Goal: Task Accomplishment & Management: Manage account settings

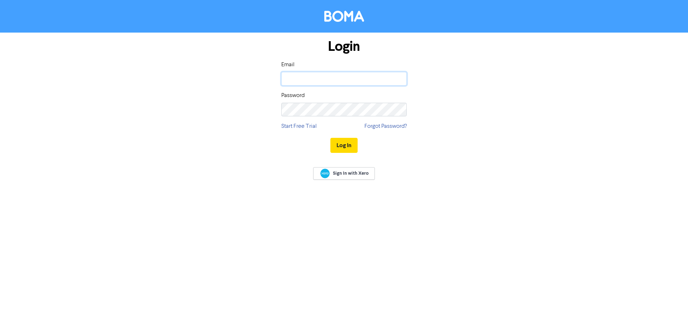
click at [324, 82] on input "email" at bounding box center [343, 79] width 125 height 14
paste input "[EMAIL_ADDRESS][DOMAIN_NAME]"
drag, startPoint x: 331, startPoint y: 81, endPoint x: 185, endPoint y: 83, distance: 146.2
click at [185, 83] on div "Login Email [EMAIL_ADDRESS][DOMAIN_NAME] Password Start Free Trial Forgot Passw…" at bounding box center [344, 97] width 408 height 128
paste input "aafl"
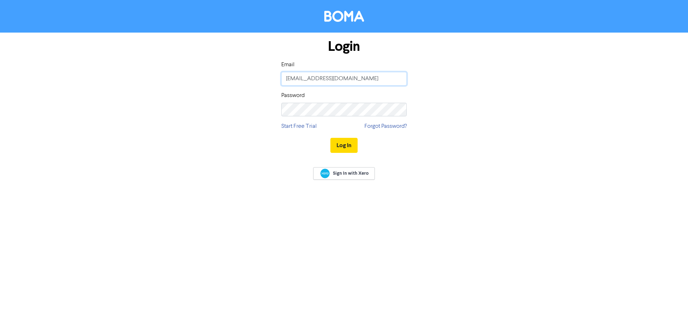
type input "[EMAIL_ADDRESS][DOMAIN_NAME]"
click at [342, 148] on button "Log In" at bounding box center [343, 145] width 27 height 15
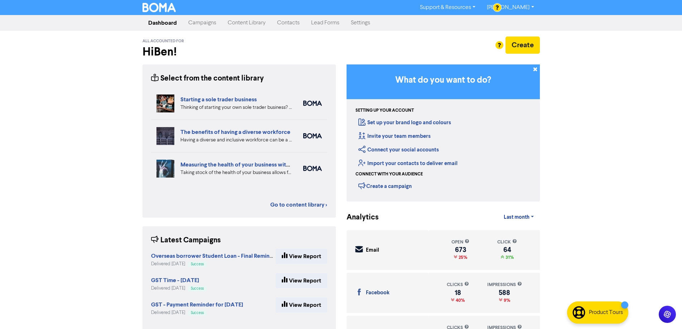
drag, startPoint x: 282, startPoint y: 24, endPoint x: 412, endPoint y: 13, distance: 130.5
click at [282, 24] on link "Contacts" at bounding box center [288, 23] width 34 height 14
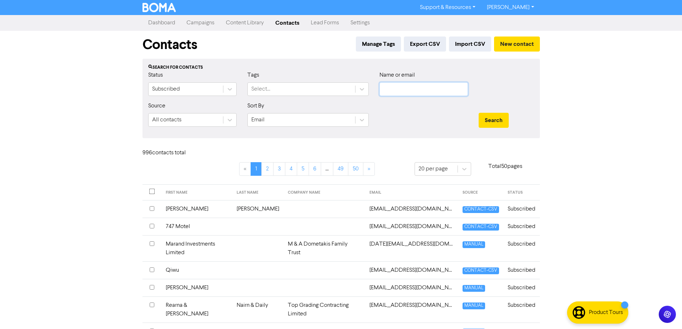
click at [394, 88] on input "text" at bounding box center [424, 89] width 88 height 14
paste input "[EMAIL_ADDRESS][DOMAIN_NAME]"
type input "[EMAIL_ADDRESS][DOMAIN_NAME]"
click at [500, 121] on button "Search" at bounding box center [494, 120] width 30 height 15
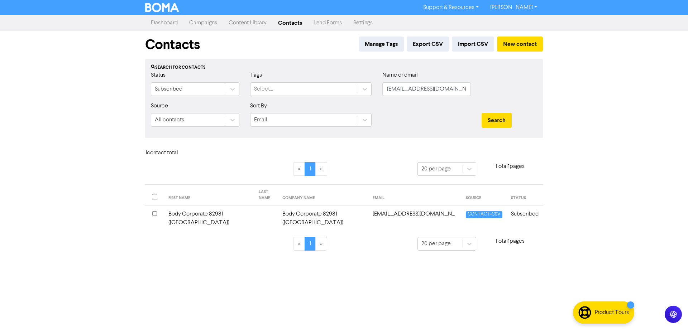
click at [431, 214] on td "[EMAIL_ADDRESS][DOMAIN_NAME]" at bounding box center [414, 219] width 93 height 26
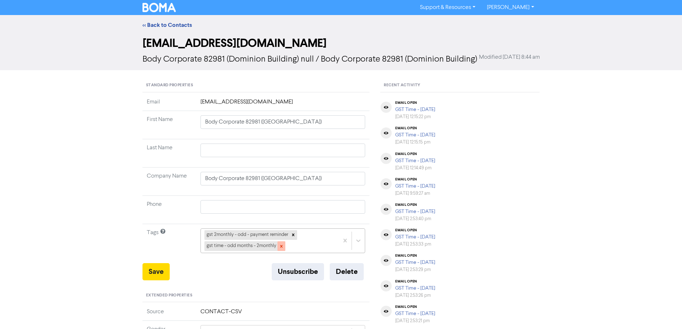
click at [280, 247] on icon at bounding box center [281, 246] width 3 height 3
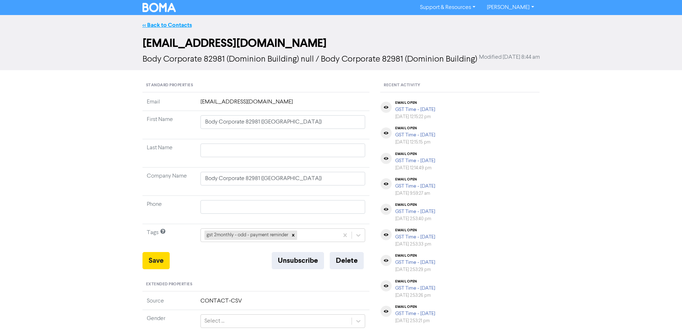
click at [177, 25] on link "<< Back to Contacts" at bounding box center [167, 24] width 49 height 7
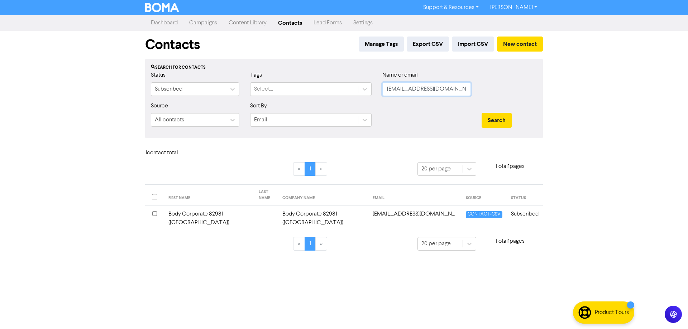
drag, startPoint x: 402, startPoint y: 89, endPoint x: 379, endPoint y: 92, distance: 23.1
click at [379, 92] on div "Name or email [EMAIL_ADDRESS][DOMAIN_NAME]" at bounding box center [426, 86] width 99 height 31
type input "[EMAIL_ADDRESS][DOMAIN_NAME]"
click at [481, 113] on button "Search" at bounding box center [496, 120] width 30 height 15
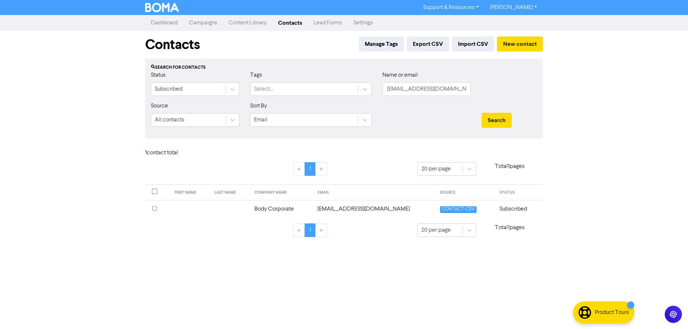
click at [350, 210] on td "[EMAIL_ADDRESS][DOMAIN_NAME]" at bounding box center [374, 209] width 122 height 18
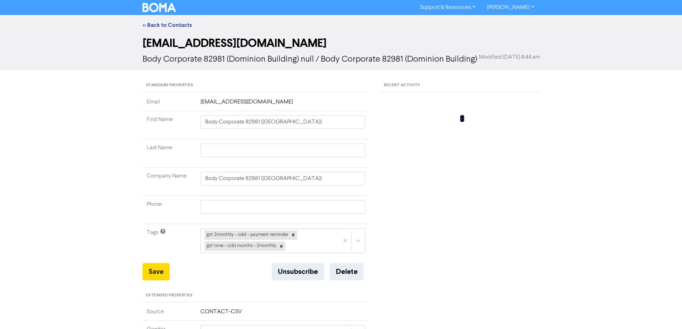
type input "Body Corporate"
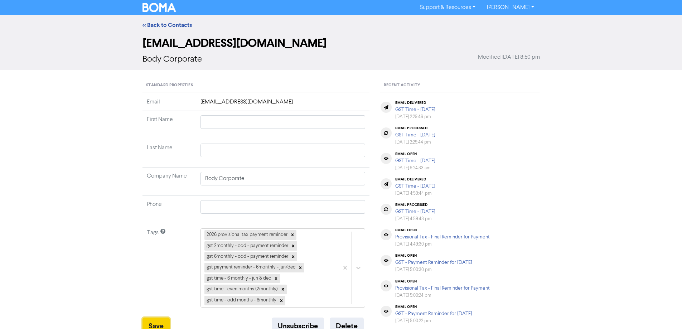
click at [150, 325] on button "Save" at bounding box center [156, 326] width 27 height 17
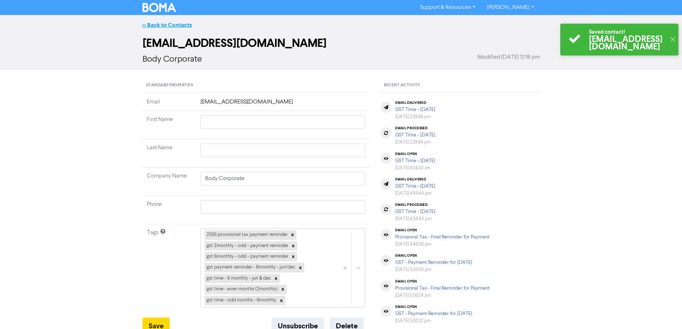
click at [159, 24] on link "<< Back to Contacts" at bounding box center [167, 24] width 49 height 7
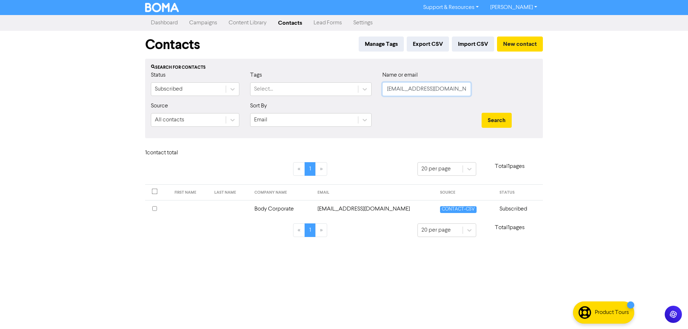
drag, startPoint x: 404, startPoint y: 90, endPoint x: 374, endPoint y: 102, distance: 32.2
click at [377, 99] on div "Name or email [EMAIL_ADDRESS][DOMAIN_NAME]" at bounding box center [426, 86] width 99 height 31
type input "[EMAIL_ADDRESS][DOMAIN_NAME]"
click at [481, 113] on button "Search" at bounding box center [496, 120] width 30 height 15
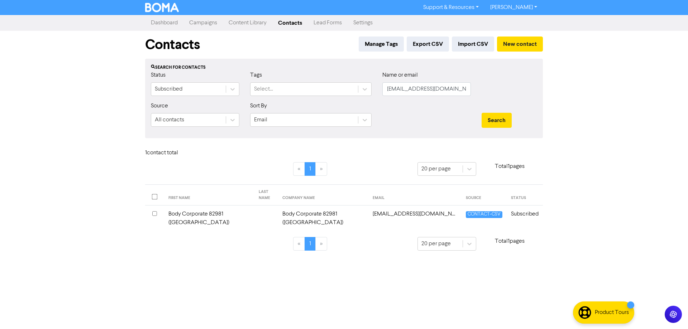
click at [348, 217] on td "Body Corporate 82981 ([GEOGRAPHIC_DATA])" at bounding box center [323, 219] width 90 height 26
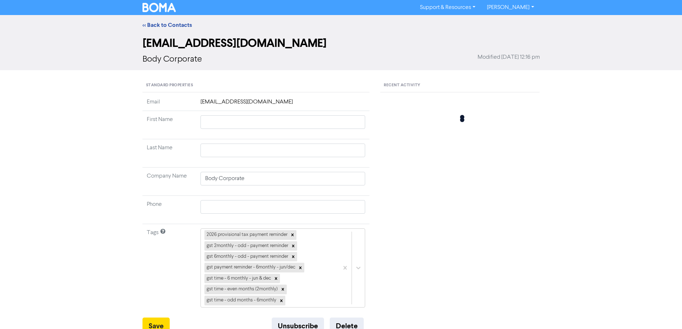
type input "Body Corporate 82981 ([GEOGRAPHIC_DATA])"
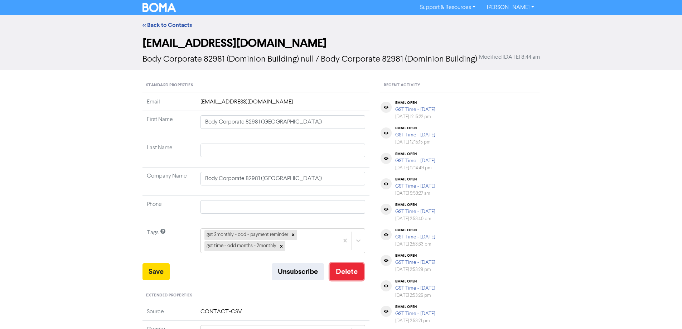
click at [340, 280] on button "Delete" at bounding box center [347, 271] width 34 height 17
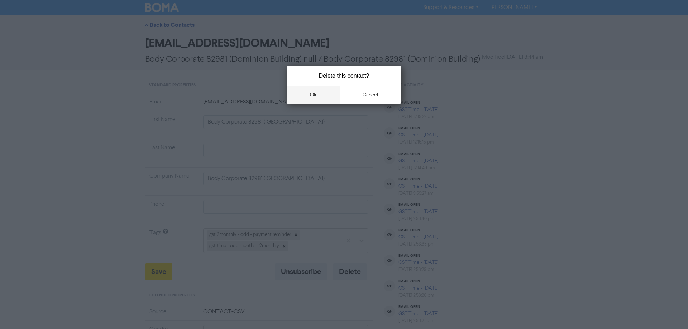
click at [312, 95] on button "ok" at bounding box center [313, 95] width 53 height 18
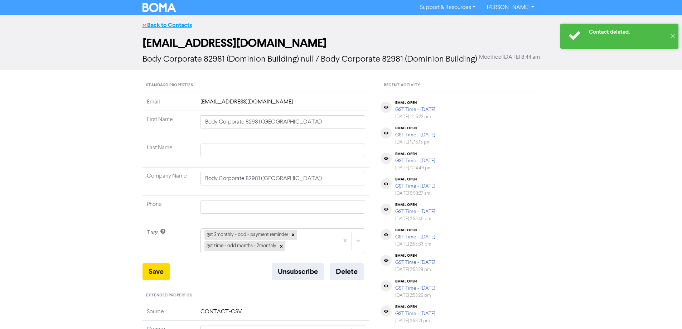
click at [166, 27] on link "<< Back to Contacts" at bounding box center [167, 24] width 49 height 7
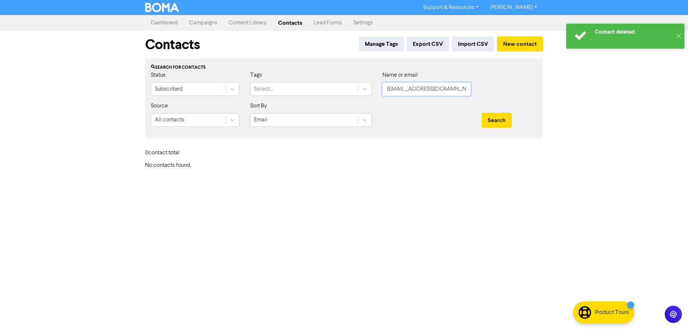
drag, startPoint x: 407, startPoint y: 89, endPoint x: 248, endPoint y: 97, distance: 159.2
click at [248, 97] on div "Status Subscribed Tags Select... Name or email [EMAIL_ADDRESS][DOMAIN_NAME]" at bounding box center [343, 86] width 397 height 31
type input "[DOMAIN_NAME]"
click at [481, 113] on button "Search" at bounding box center [496, 120] width 30 height 15
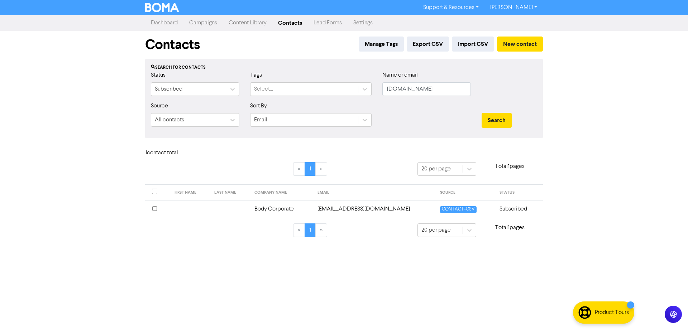
click at [357, 210] on td "[EMAIL_ADDRESS][DOMAIN_NAME]" at bounding box center [374, 209] width 122 height 18
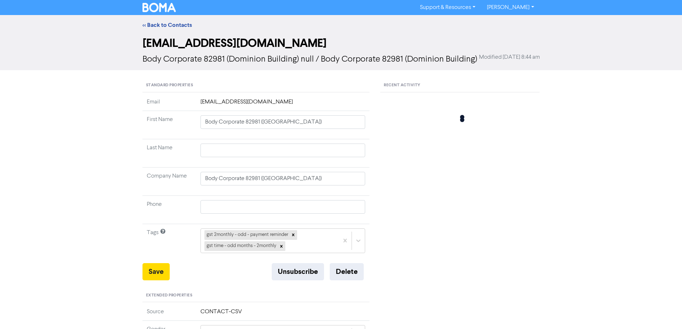
type input "Body Corporate"
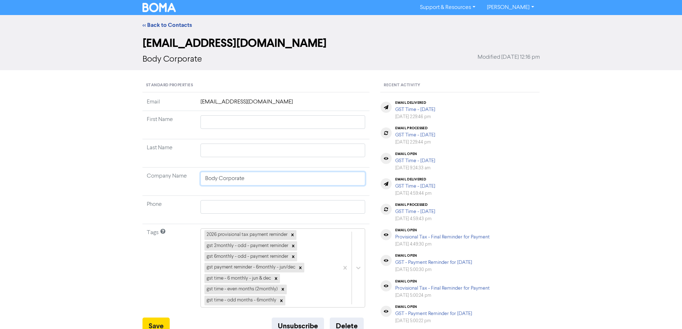
click at [247, 179] on input "Body Corporate" at bounding box center [283, 179] width 165 height 14
type input "Body Corporat"
type input "Body Corpora"
type input "Body Corpor"
type input "Body Corpo"
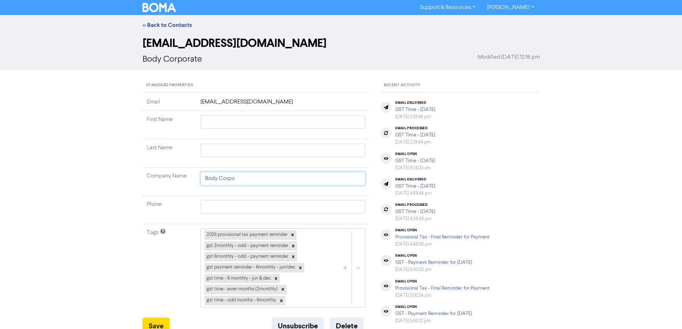
type input "Body Corp"
type input "Body Cor"
type input "Body Corp"
type input "Body Corp S"
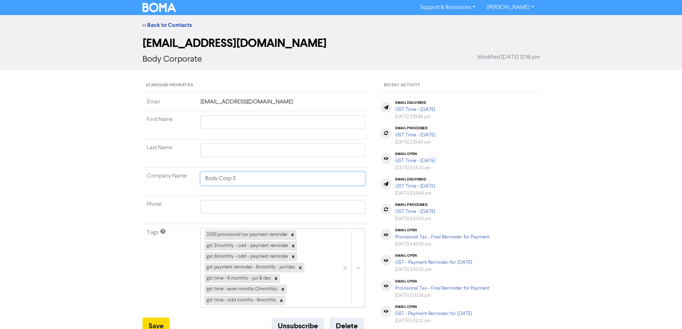
type input "Body Corp So"
type input "Body Corp Sol"
type input "Body Corp Solu"
type input "Body Corp Solut"
type input "Body Corp Soluti"
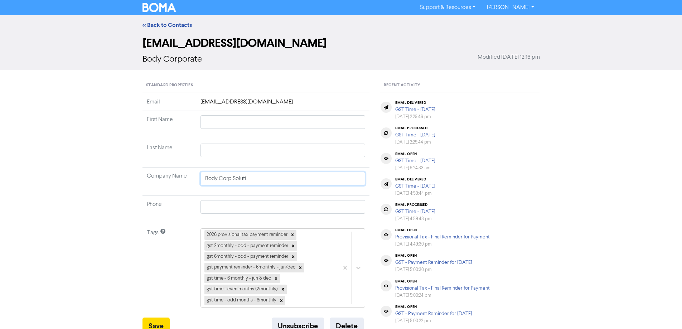
type input "Body Corp Solutio"
click at [254, 122] on input "text" at bounding box center [283, 122] width 165 height 14
click at [157, 322] on button "Save" at bounding box center [156, 326] width 27 height 17
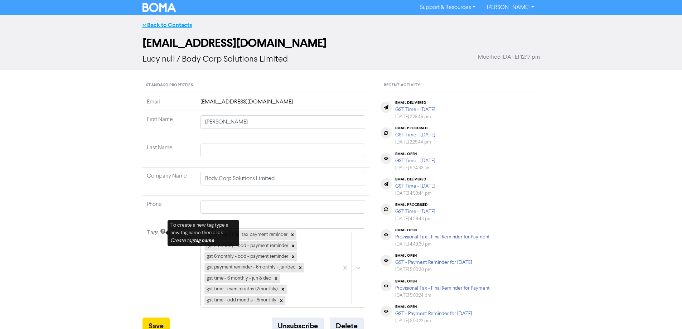
click at [150, 22] on link "<< Back to Contacts" at bounding box center [167, 24] width 49 height 7
